Goal: Information Seeking & Learning: Learn about a topic

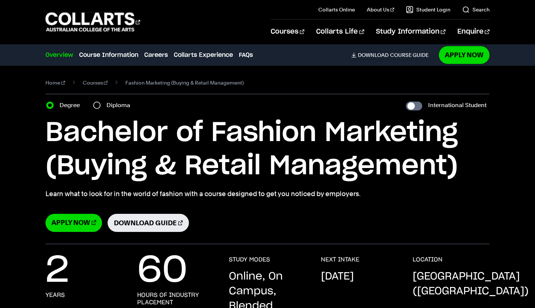
select select "2"
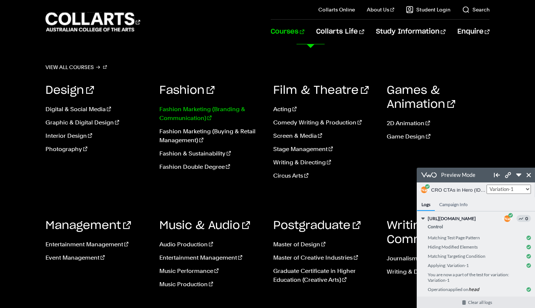
click at [184, 110] on link "Fashion Marketing (Branding & Communication)" at bounding box center [210, 114] width 103 height 18
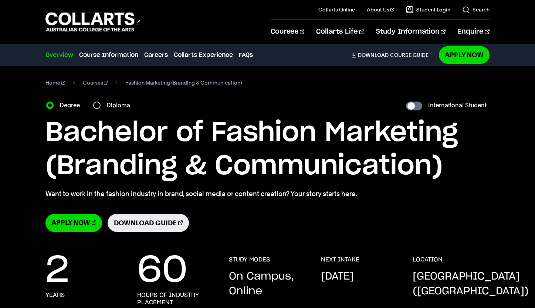
select select "2"
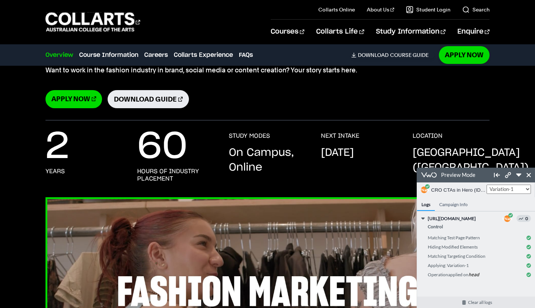
scroll to position [125, 0]
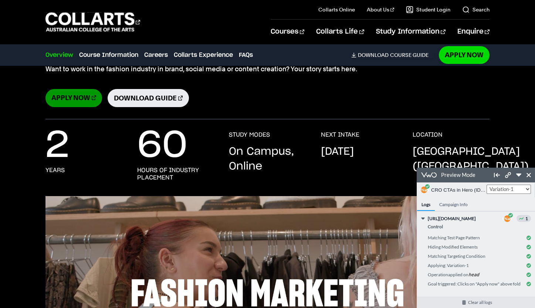
click at [76, 102] on link "Apply Now" at bounding box center [73, 98] width 57 height 18
click at [129, 100] on link "Download Guide" at bounding box center [148, 98] width 81 height 18
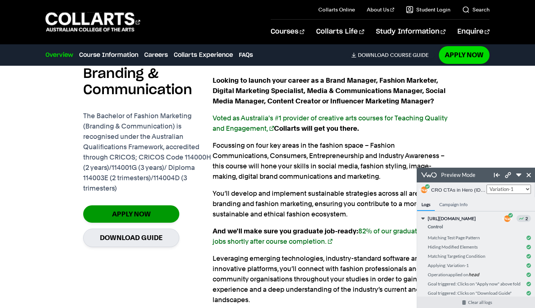
scroll to position [547, 0]
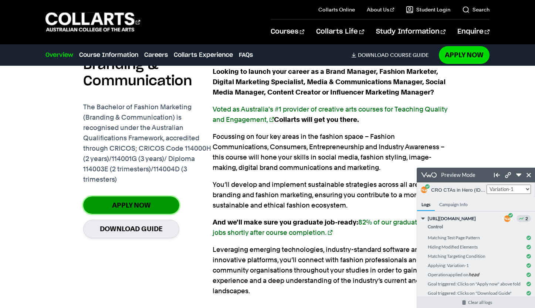
click at [133, 207] on link "Apply Now" at bounding box center [131, 205] width 96 height 17
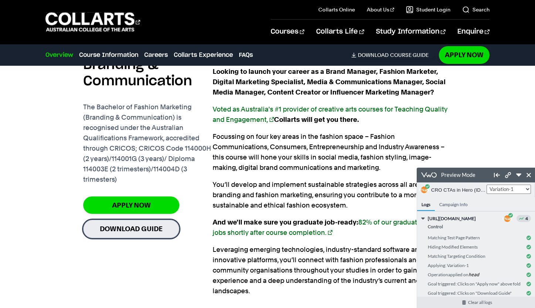
click at [135, 229] on link "Download Guide" at bounding box center [131, 229] width 96 height 18
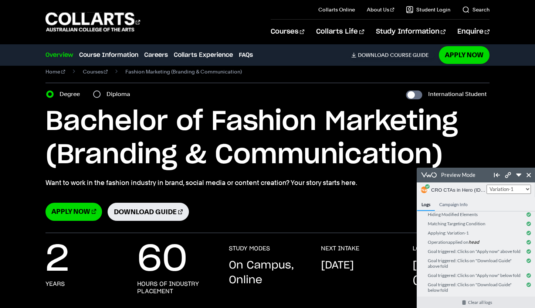
scroll to position [15, 0]
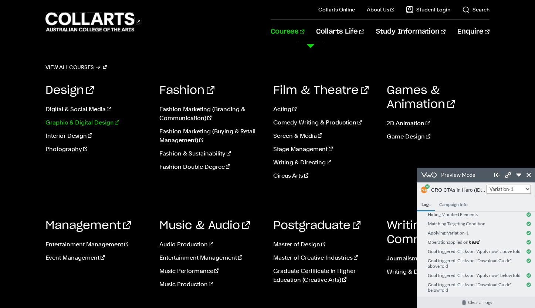
click at [70, 122] on link "Graphic & Digital Design" at bounding box center [96, 122] width 103 height 9
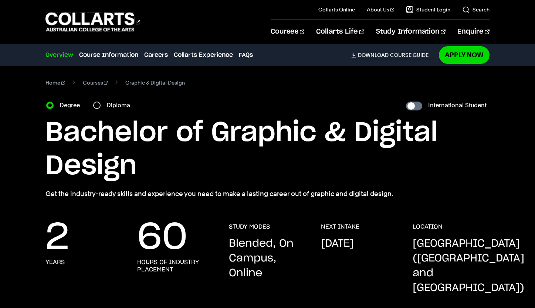
select select "2"
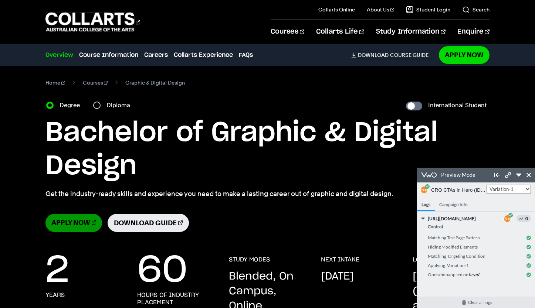
click at [73, 224] on link "Apply Now" at bounding box center [73, 223] width 57 height 18
click at [140, 224] on link "Download Guide" at bounding box center [148, 223] width 81 height 18
click at [517, 175] on icon at bounding box center [518, 175] width 5 height 3
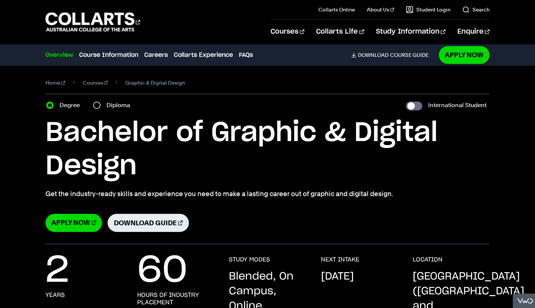
click at [524, 302] on div "Preview Mode" at bounding box center [536, 301] width 47 height 15
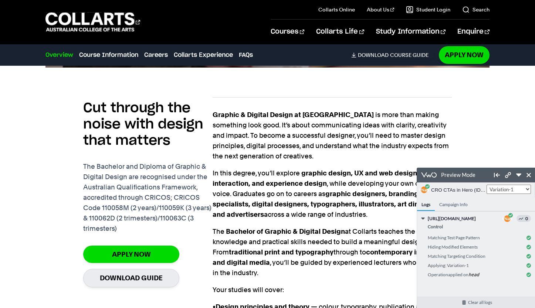
scroll to position [568, 0]
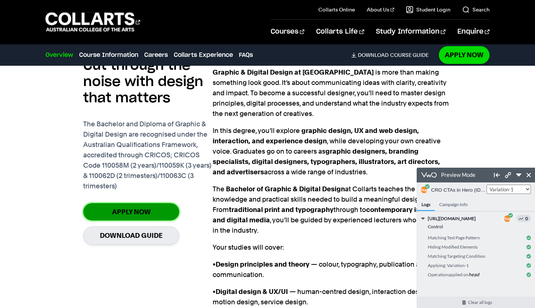
click at [131, 203] on link "Apply Now" at bounding box center [131, 211] width 96 height 17
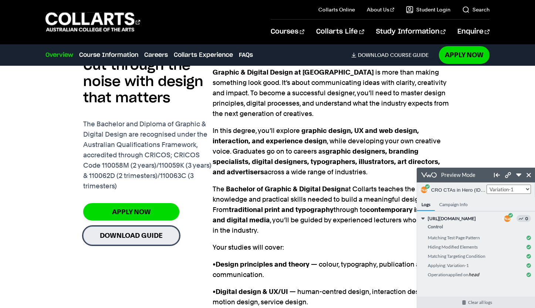
click at [134, 227] on link "Download Guide" at bounding box center [131, 236] width 96 height 18
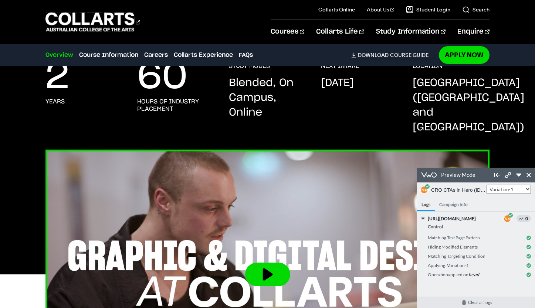
scroll to position [0, 0]
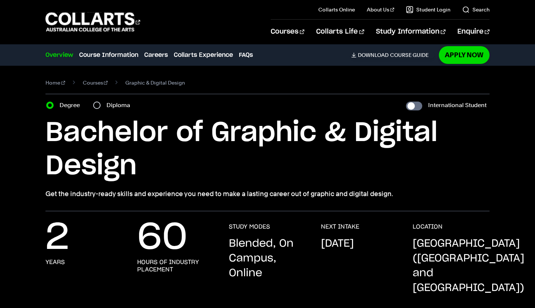
select select "2"
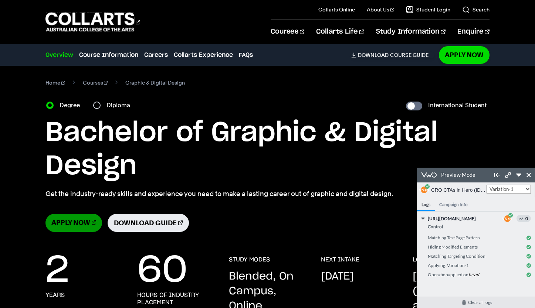
click at [73, 224] on link "Apply Now" at bounding box center [73, 223] width 57 height 18
click at [149, 224] on link "Download Guide" at bounding box center [148, 223] width 81 height 18
